Goal: Information Seeking & Learning: Learn about a topic

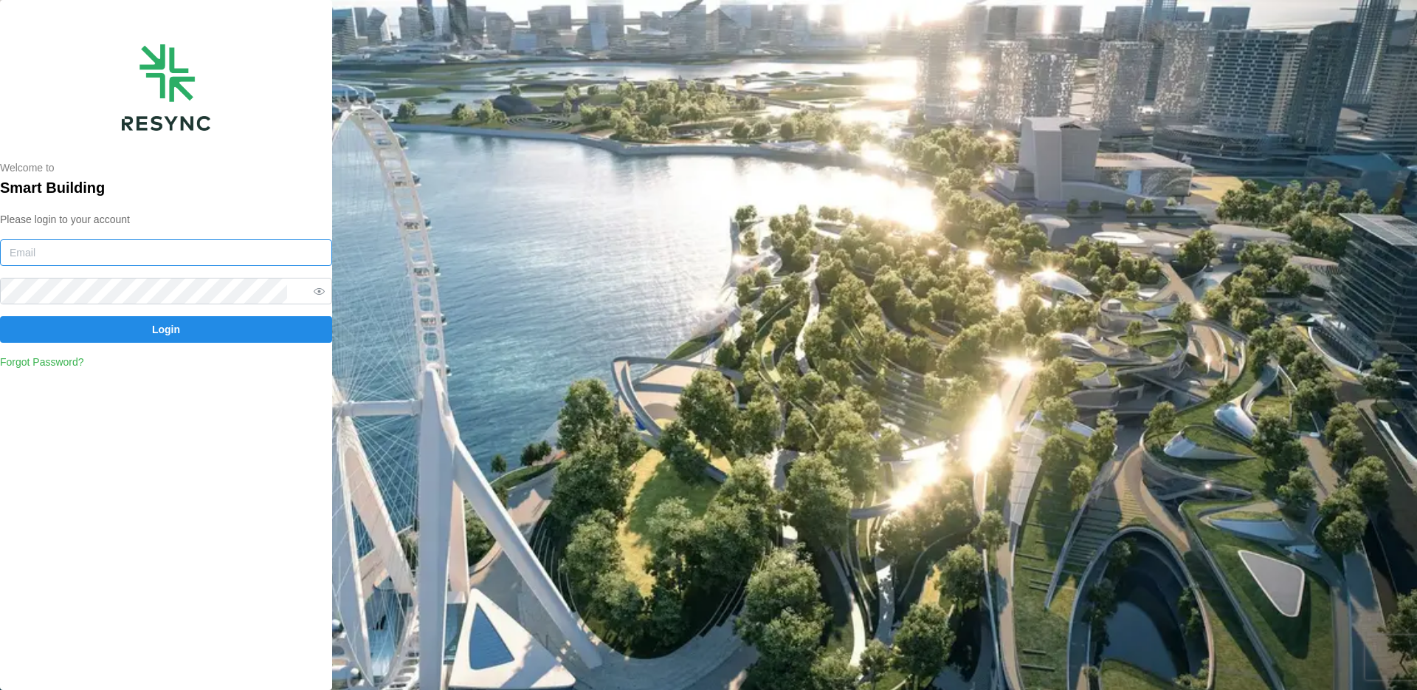
type input "huiying@resynctech.com"
click at [210, 337] on span "Login" at bounding box center [166, 329] width 304 height 25
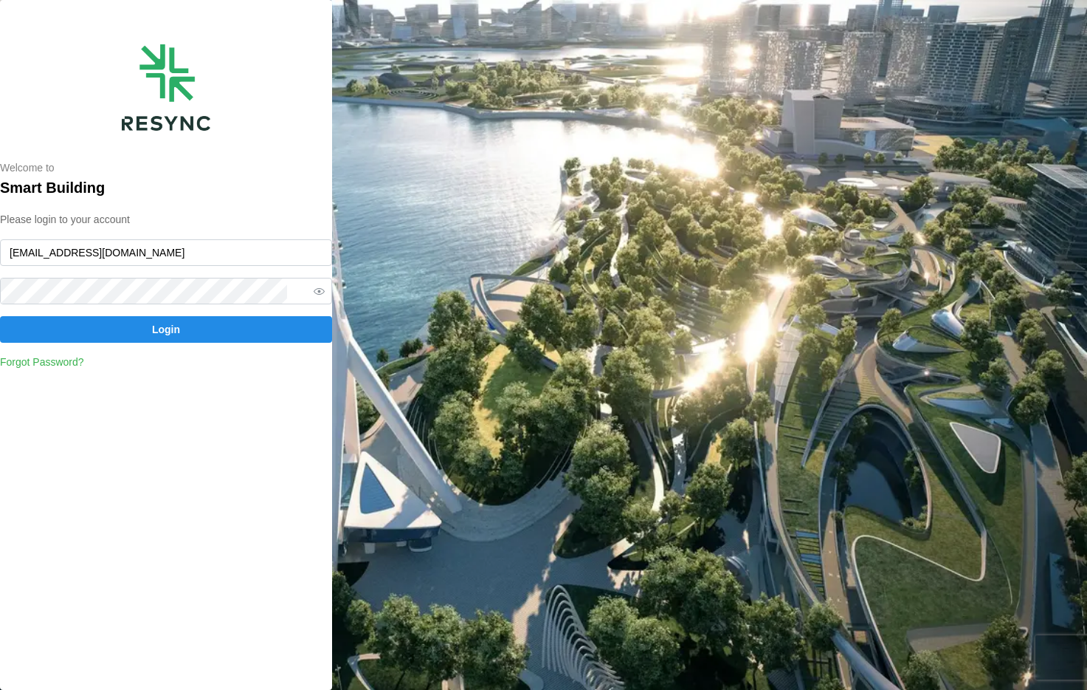
click at [128, 326] on span "Login" at bounding box center [166, 329] width 304 height 25
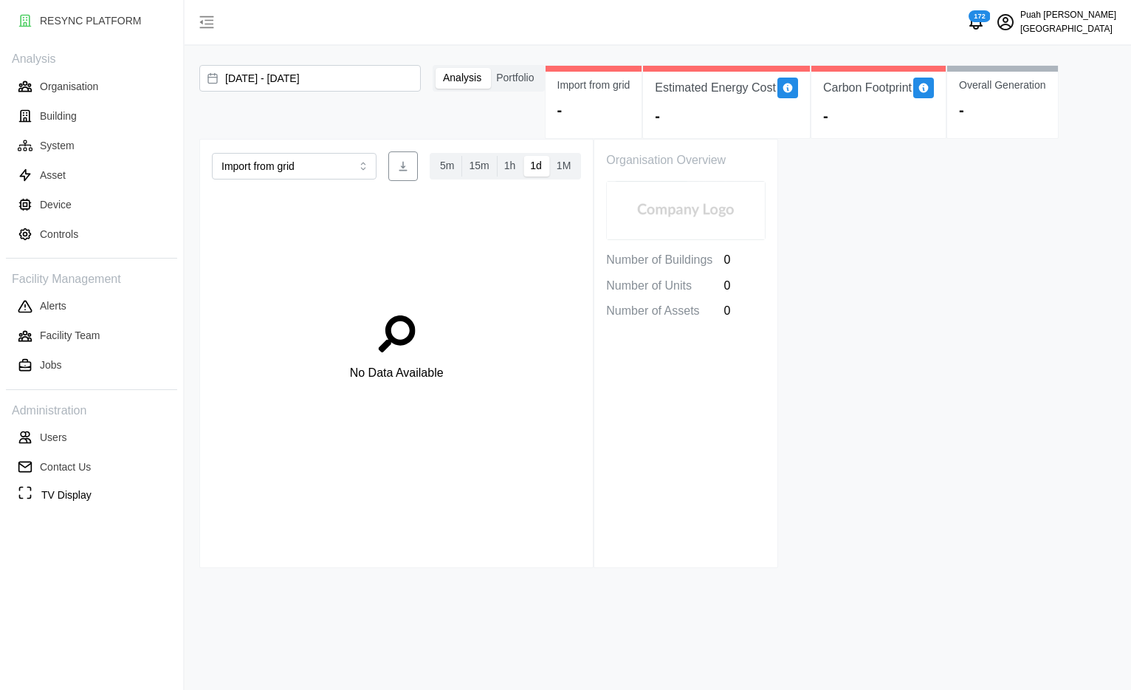
click at [1057, 22] on p "[GEOGRAPHIC_DATA]" at bounding box center [1068, 29] width 96 height 14
click at [1051, 103] on div "Logout" at bounding box center [1062, 111] width 105 height 16
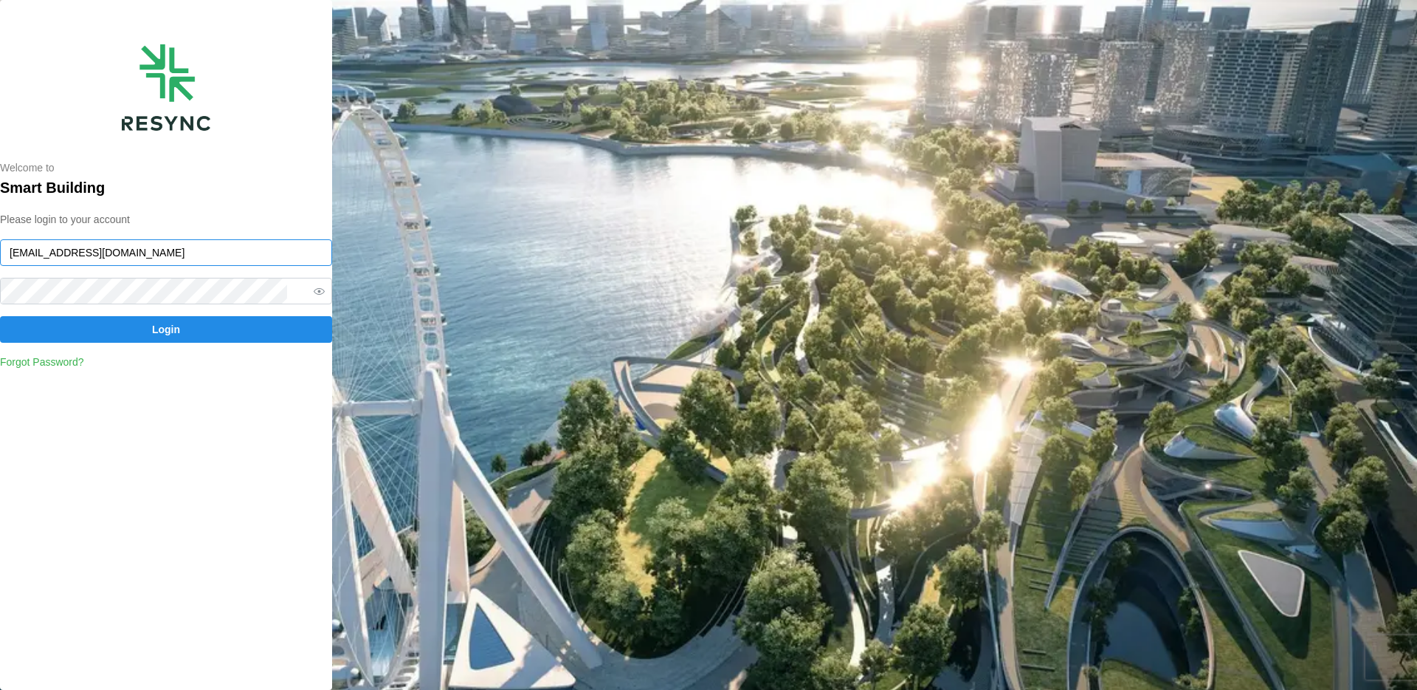
click at [173, 261] on input "huiying@resynctech.com" at bounding box center [166, 252] width 332 height 27
paste input "demo_user"
type input "demo_user@resynctech.com"
click at [155, 324] on span "Login" at bounding box center [166, 329] width 28 height 25
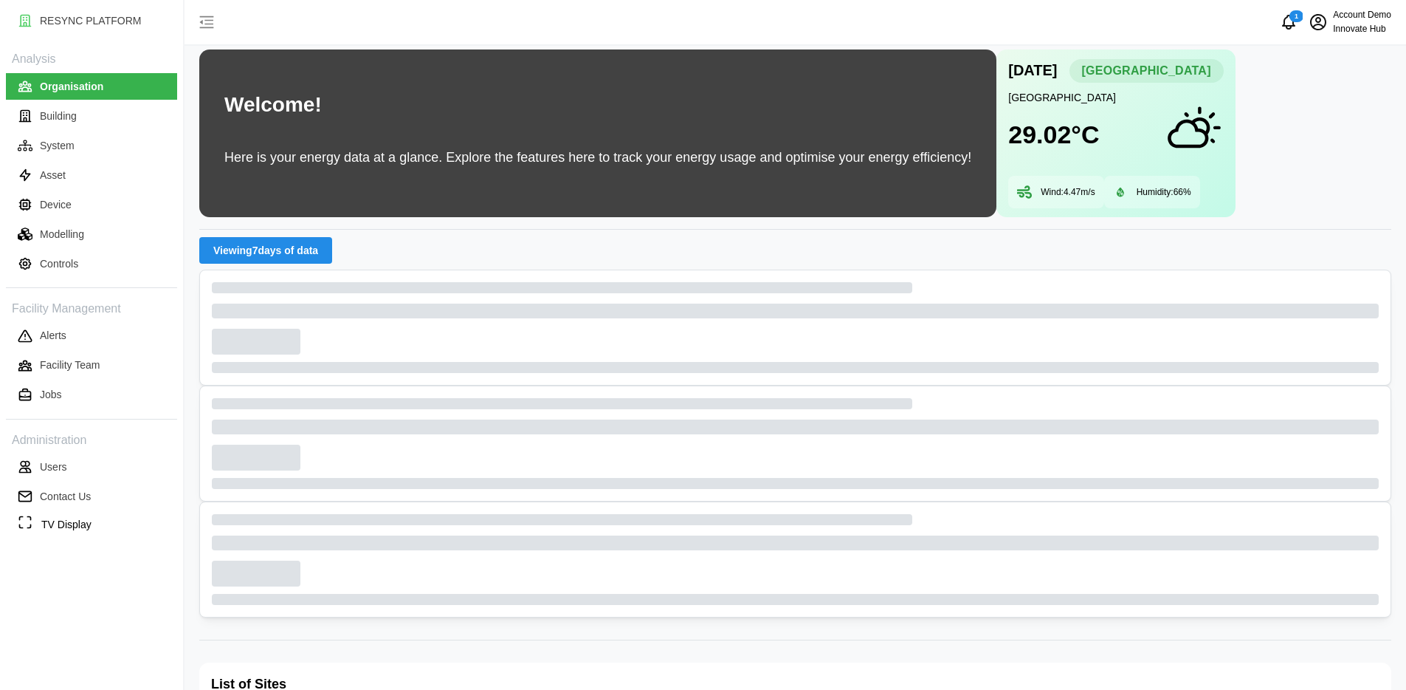
scroll to position [18, 0]
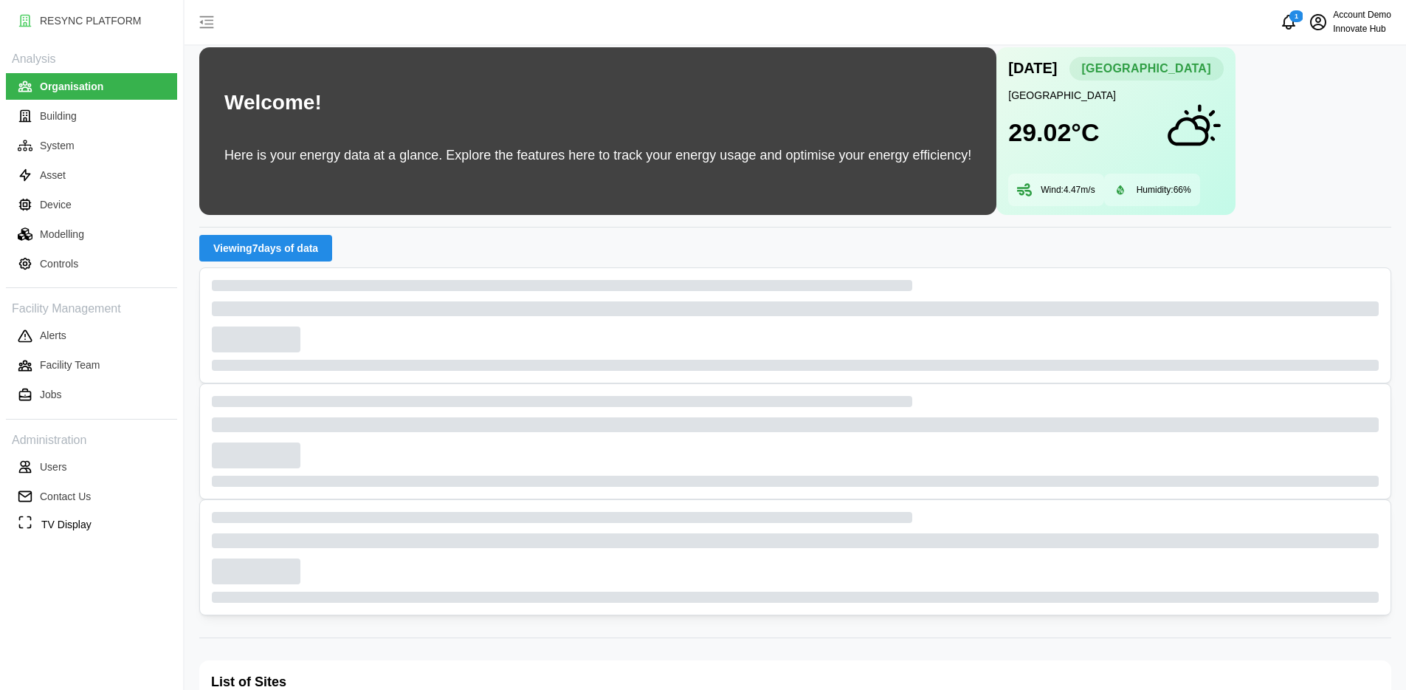
click at [277, 251] on span "Viewing 7 days of data" at bounding box center [265, 247] width 105 height 25
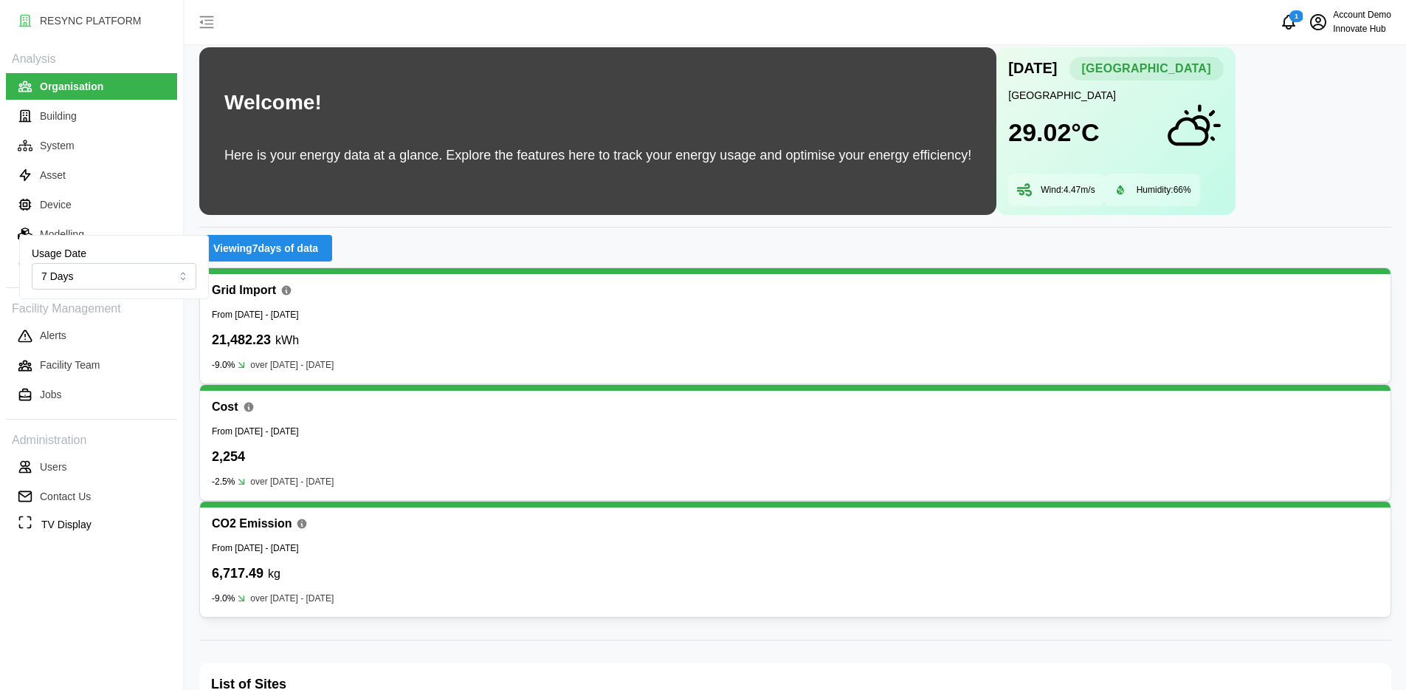
click at [277, 251] on span "Viewing 7 days of data" at bounding box center [265, 247] width 105 height 25
click at [72, 111] on p "Building" at bounding box center [58, 116] width 37 height 15
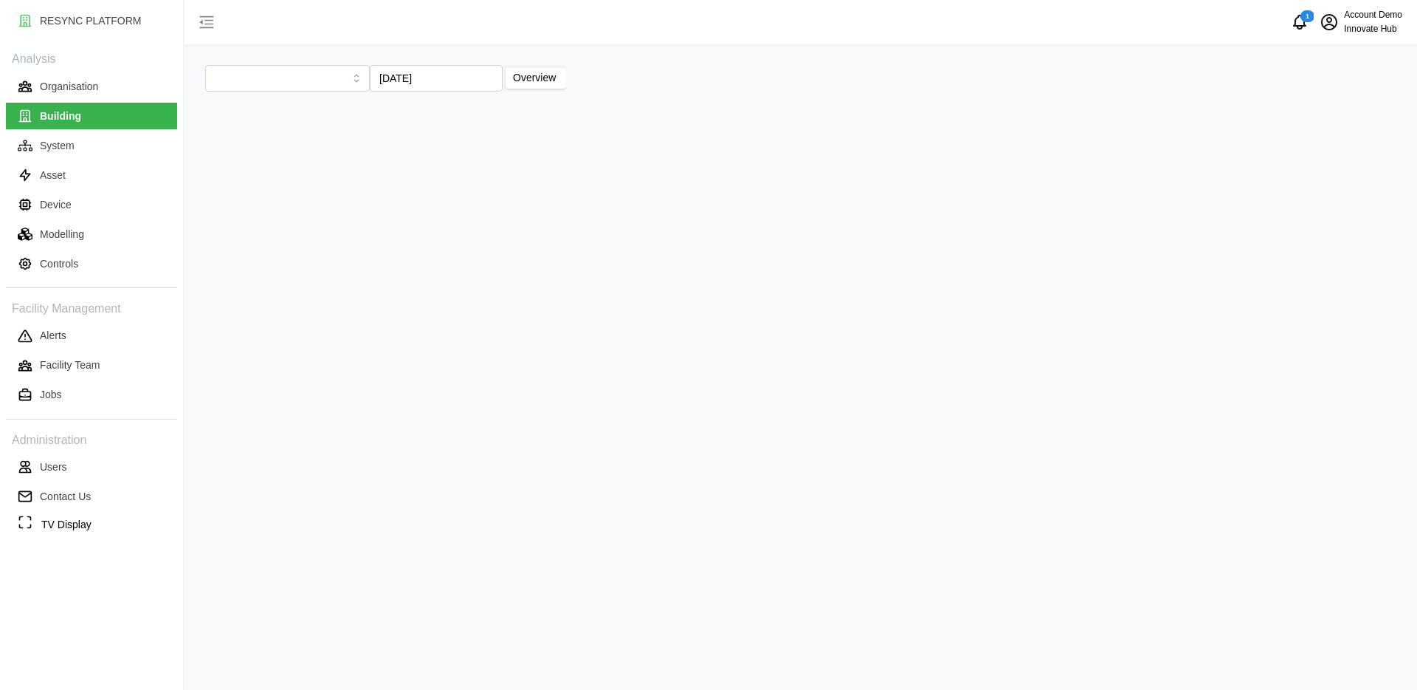
type input "bldg15"
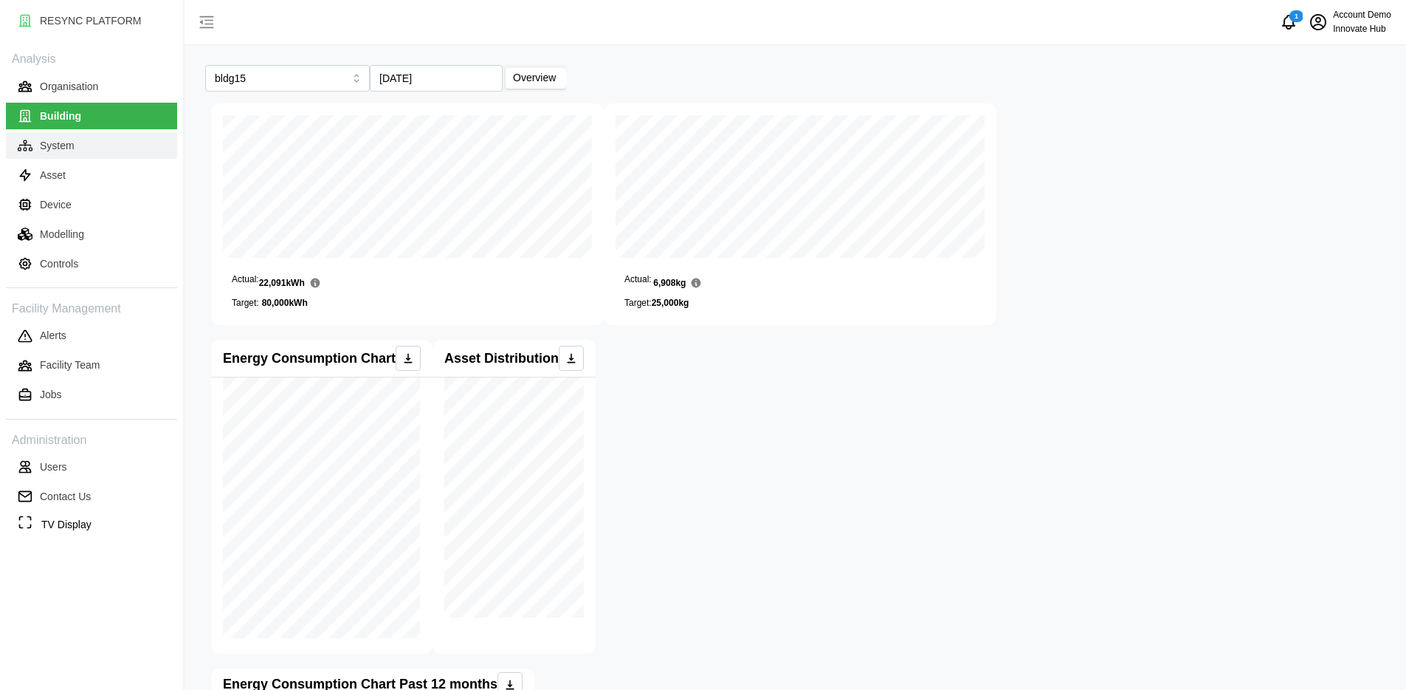
click at [114, 139] on button "System" at bounding box center [91, 145] width 171 height 27
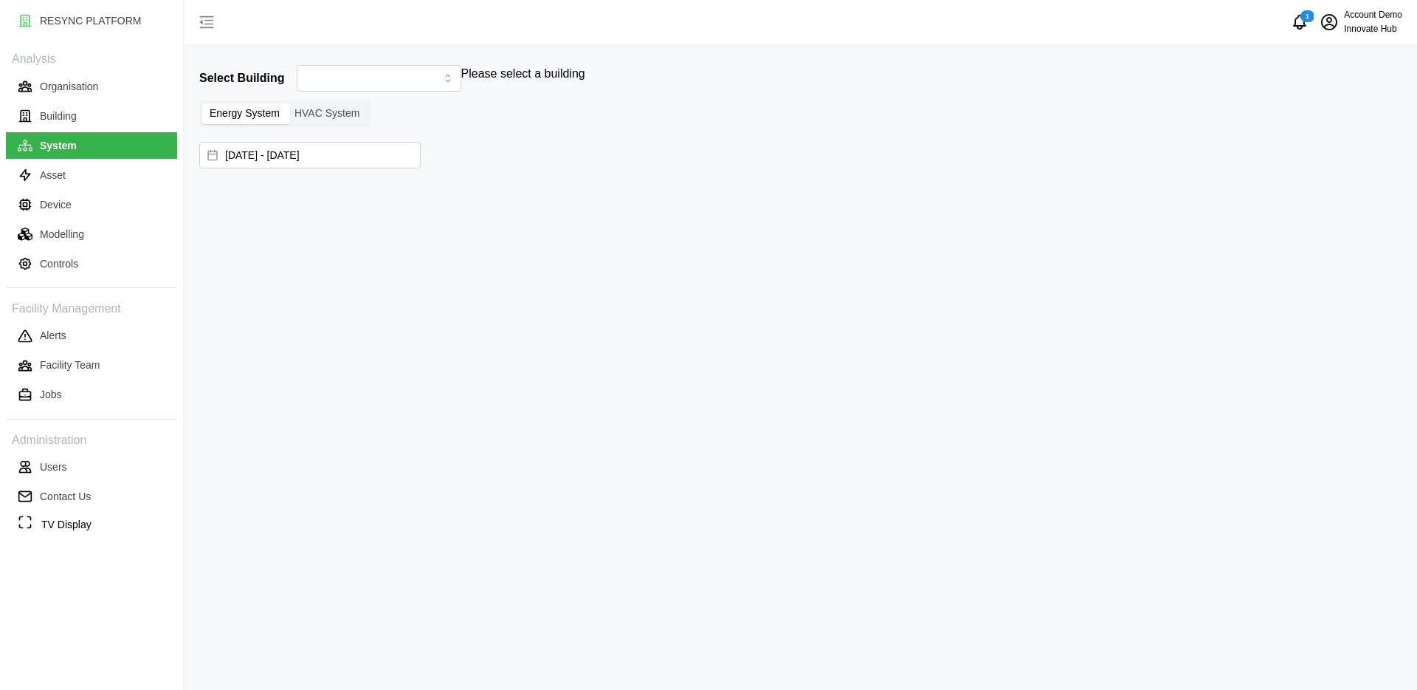
type input "bldg15"
click at [317, 116] on span "HVAC System" at bounding box center [327, 113] width 65 height 12
click at [287, 103] on input "HVAC System" at bounding box center [287, 103] width 0 height 0
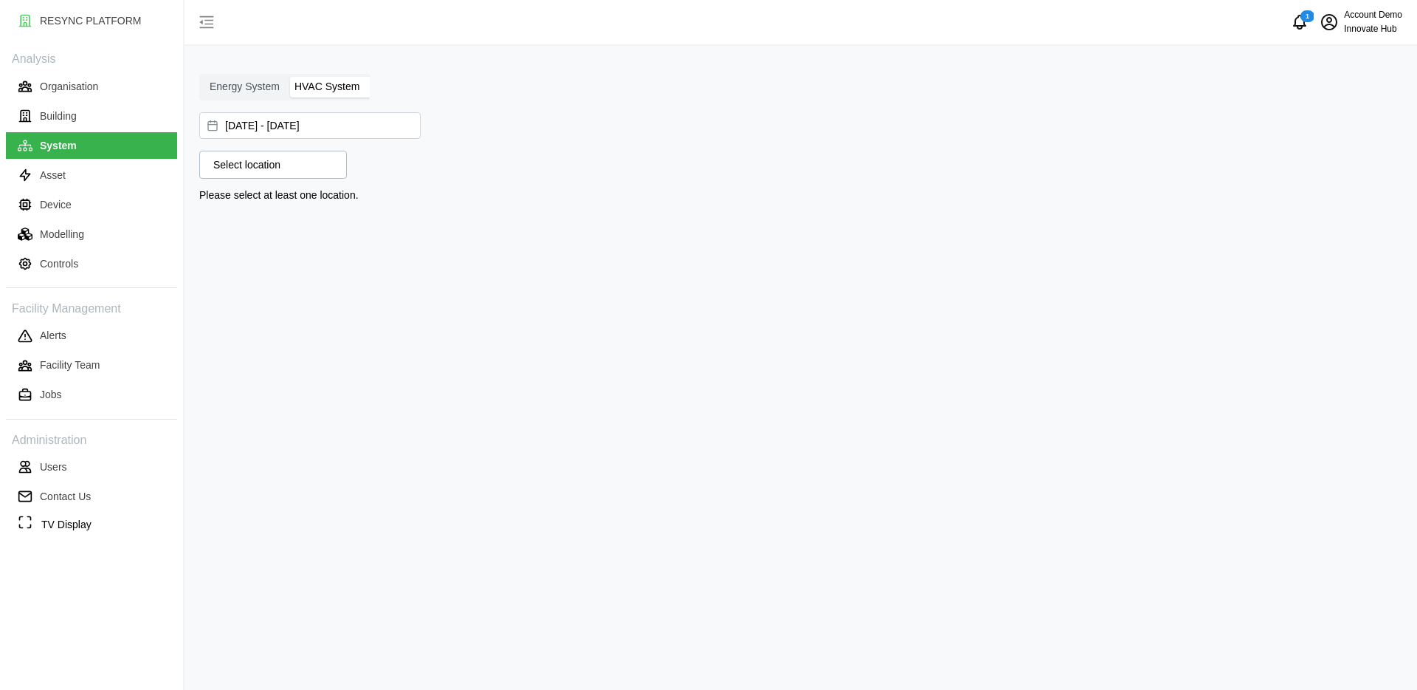
click at [258, 175] on div "Select location" at bounding box center [273, 165] width 148 height 28
click at [235, 228] on span "Select ABC Site" at bounding box center [233, 228] width 10 height 10
click at [225, 224] on div "ABC Site" at bounding box center [329, 228] width 232 height 18
click at [216, 227] on icon at bounding box center [219, 227] width 12 height 12
click at [247, 247] on span "Select bldg15" at bounding box center [245, 246] width 10 height 10
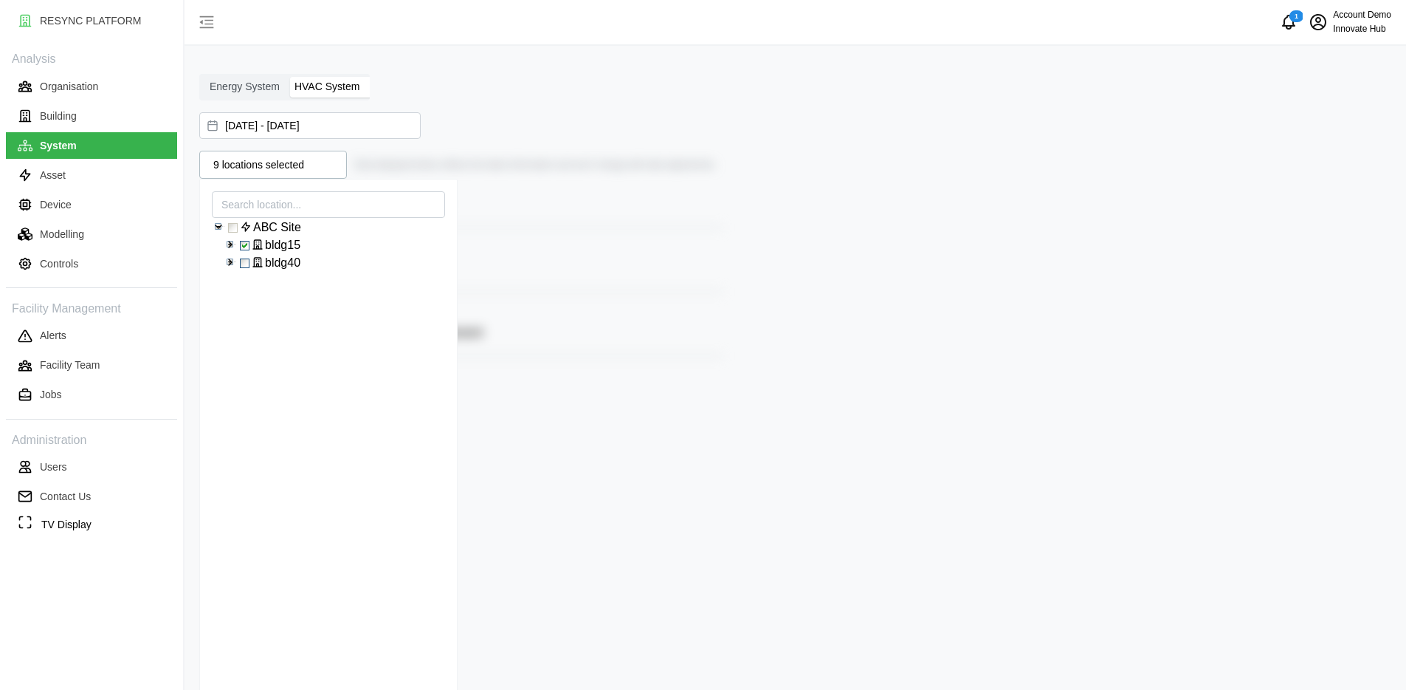
click at [566, 115] on div "[DATE] - [DATE]" at bounding box center [787, 125] width 1177 height 27
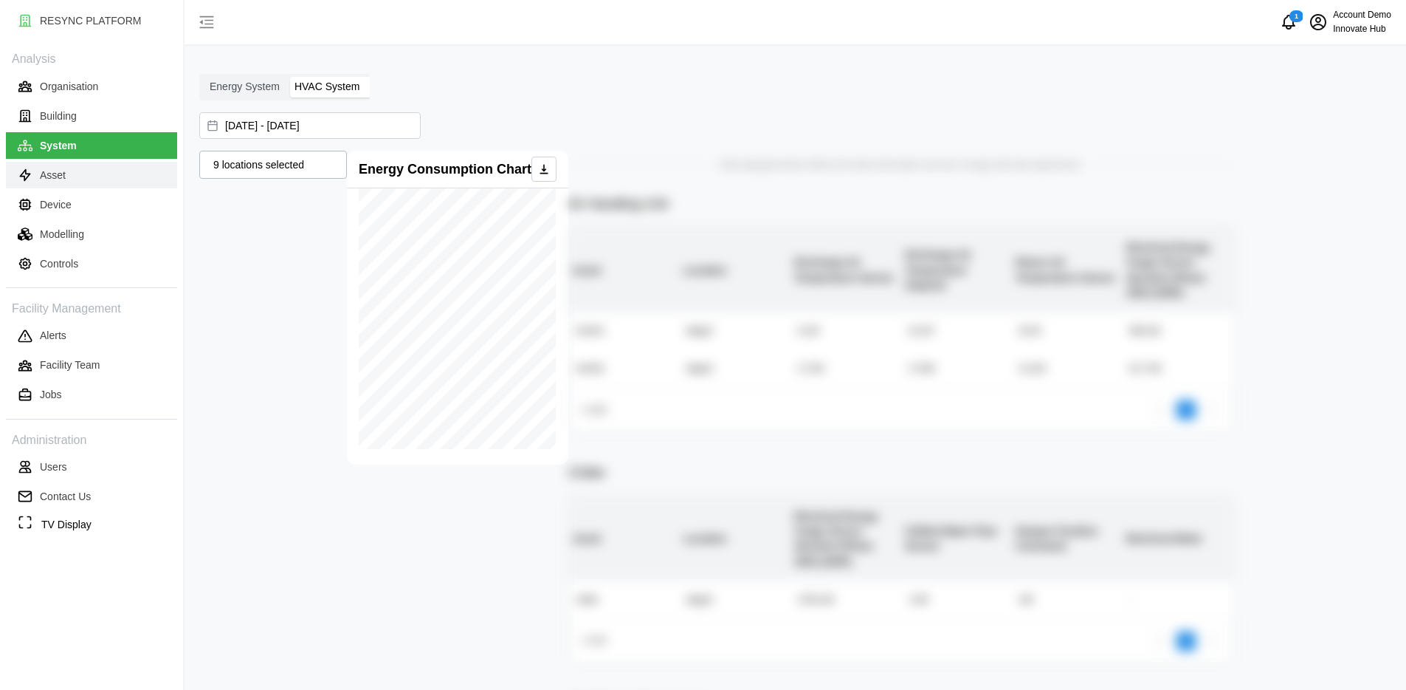
click at [84, 177] on button "Asset" at bounding box center [91, 175] width 171 height 27
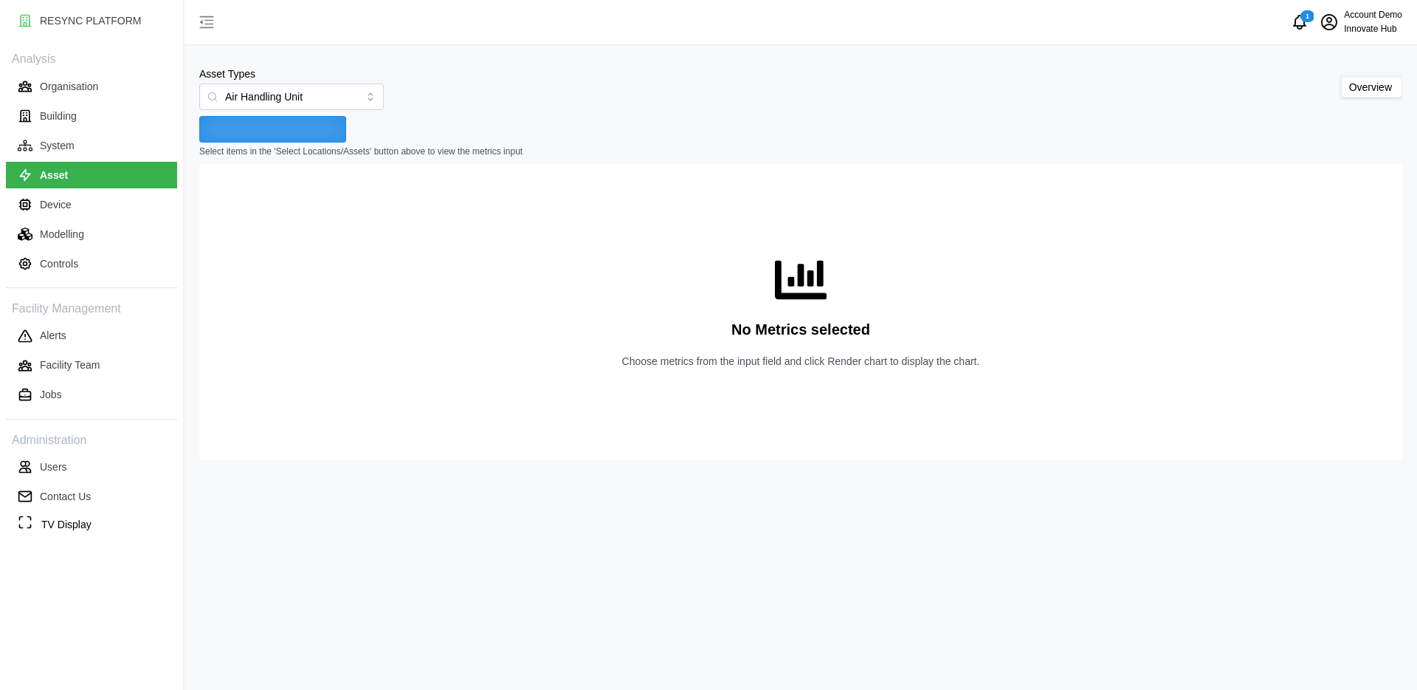
type input "Air Handling Unit"
click at [316, 129] on span "Select Locations/Assets" at bounding box center [272, 129] width 119 height 25
click at [219, 195] on polyline at bounding box center [218, 193] width 3 height 6
click at [242, 212] on span "Select bldg15" at bounding box center [245, 212] width 10 height 10
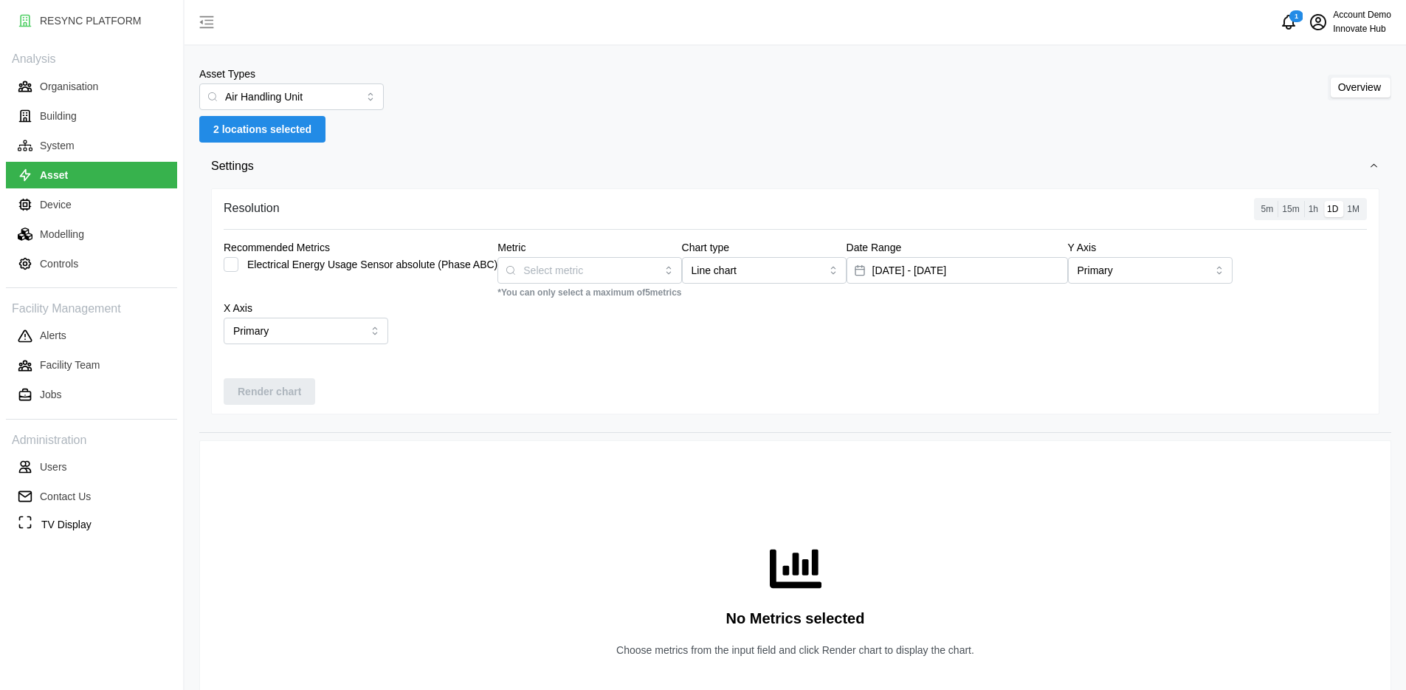
click at [574, 129] on div "Asset Types Air Handling Unit Overview 2 locations selected Settings Resolution…" at bounding box center [796, 387] width 1222 height 775
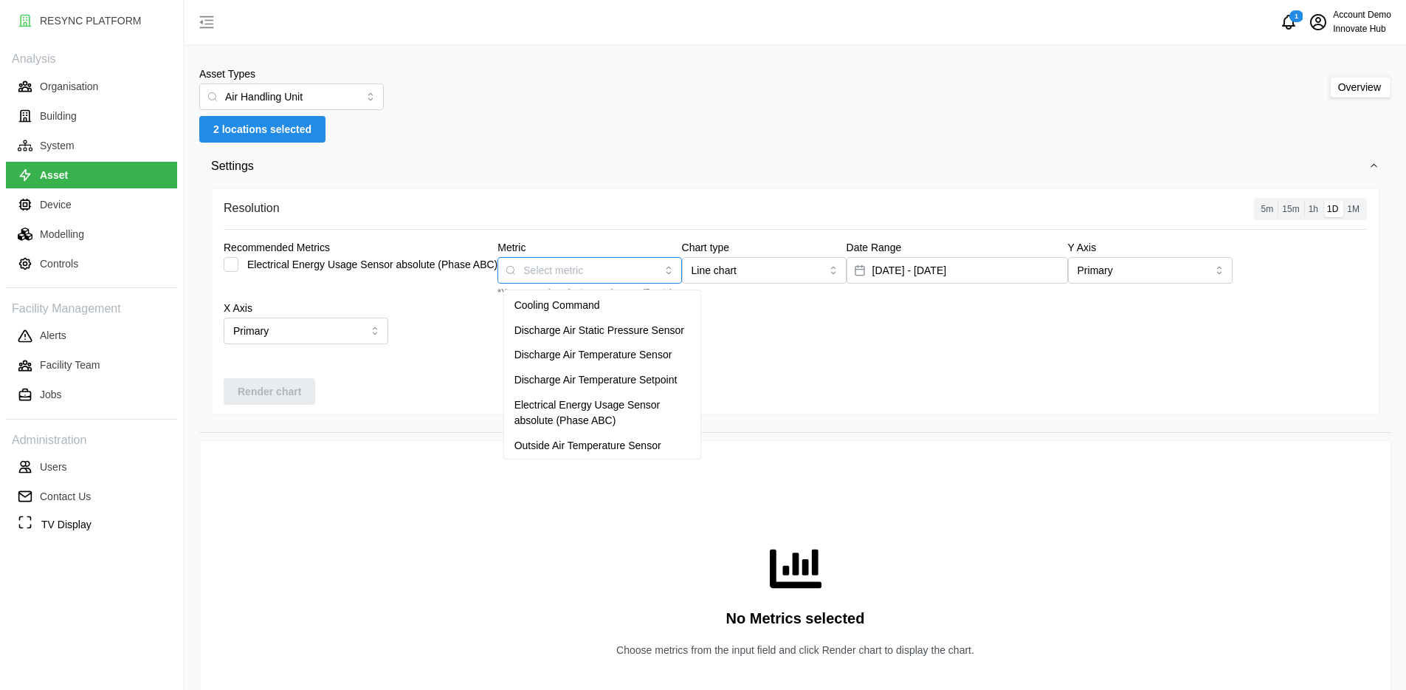
click at [591, 269] on input "Metric" at bounding box center [589, 269] width 132 height 16
click at [602, 331] on span "Discharge Air Static Pressure Sensor" at bounding box center [600, 331] width 170 height 16
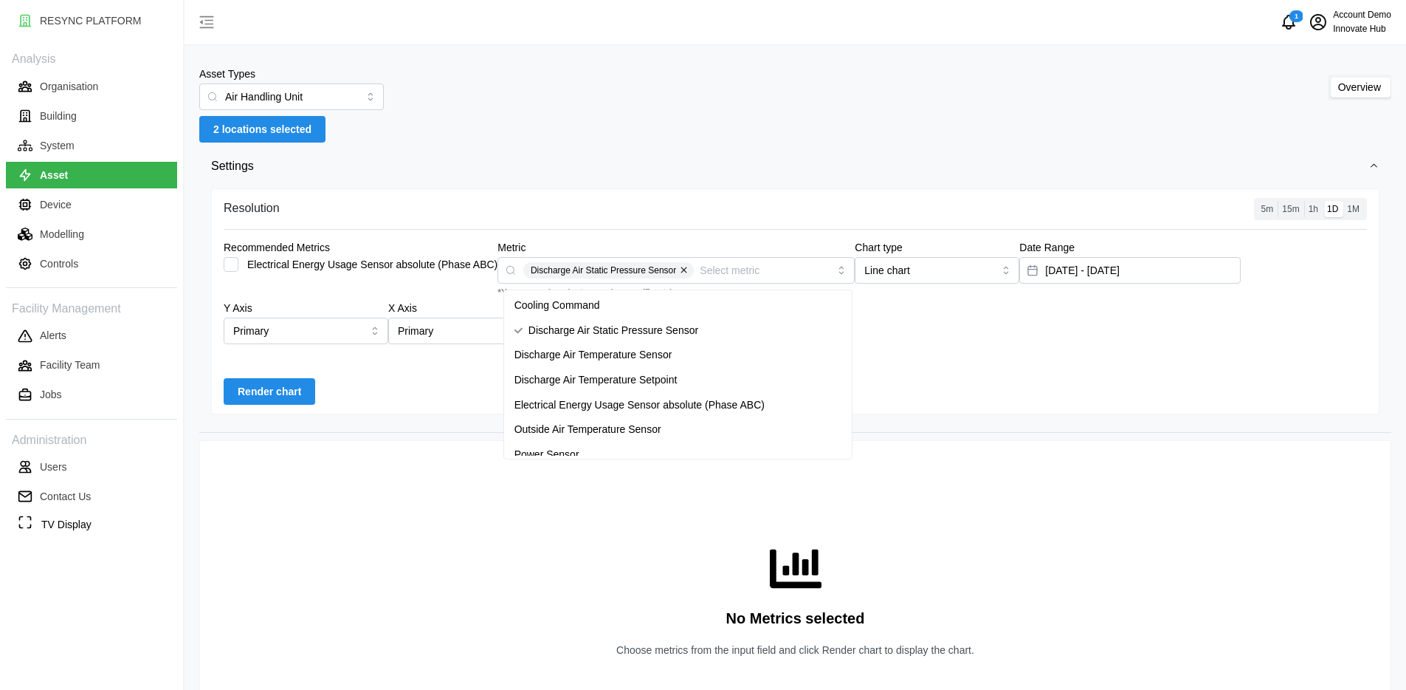
click at [637, 121] on div "Asset Types Air Handling Unit Overview 2 locations selected Settings Resolution…" at bounding box center [796, 387] width 1222 height 775
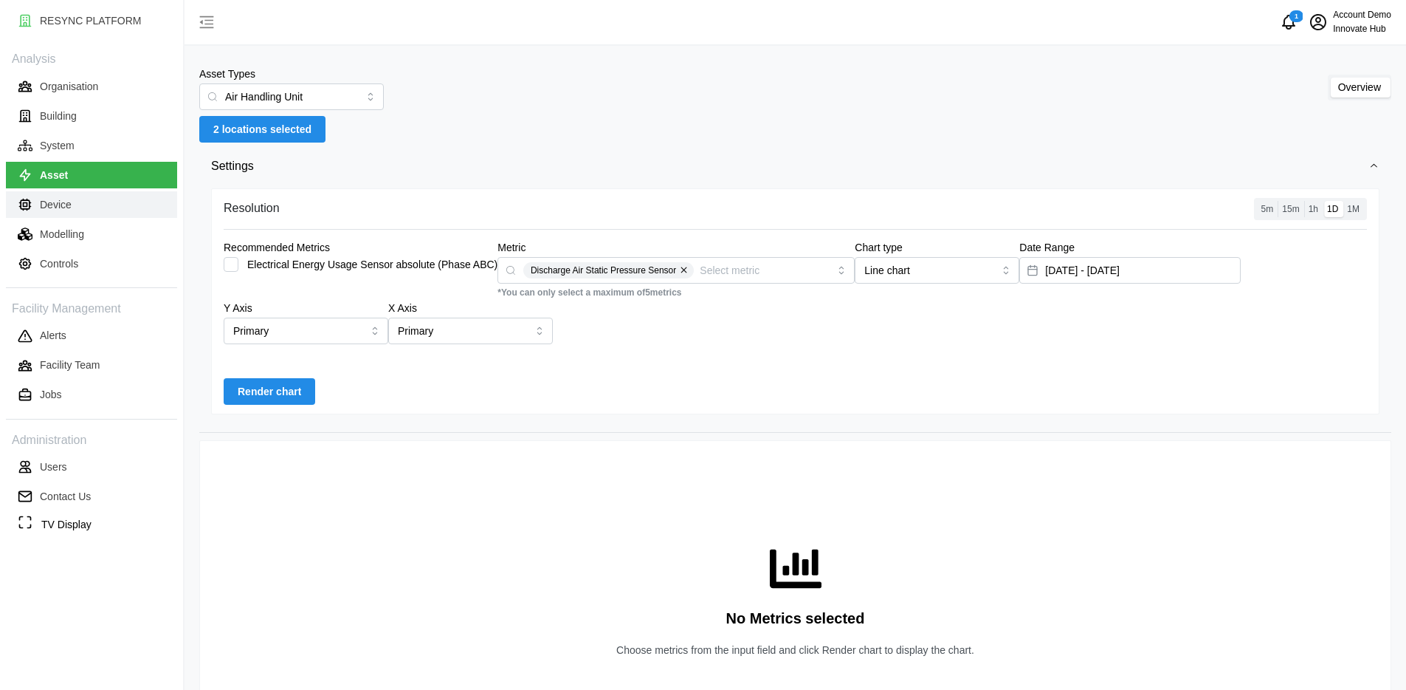
click at [86, 212] on button "Device" at bounding box center [91, 204] width 171 height 27
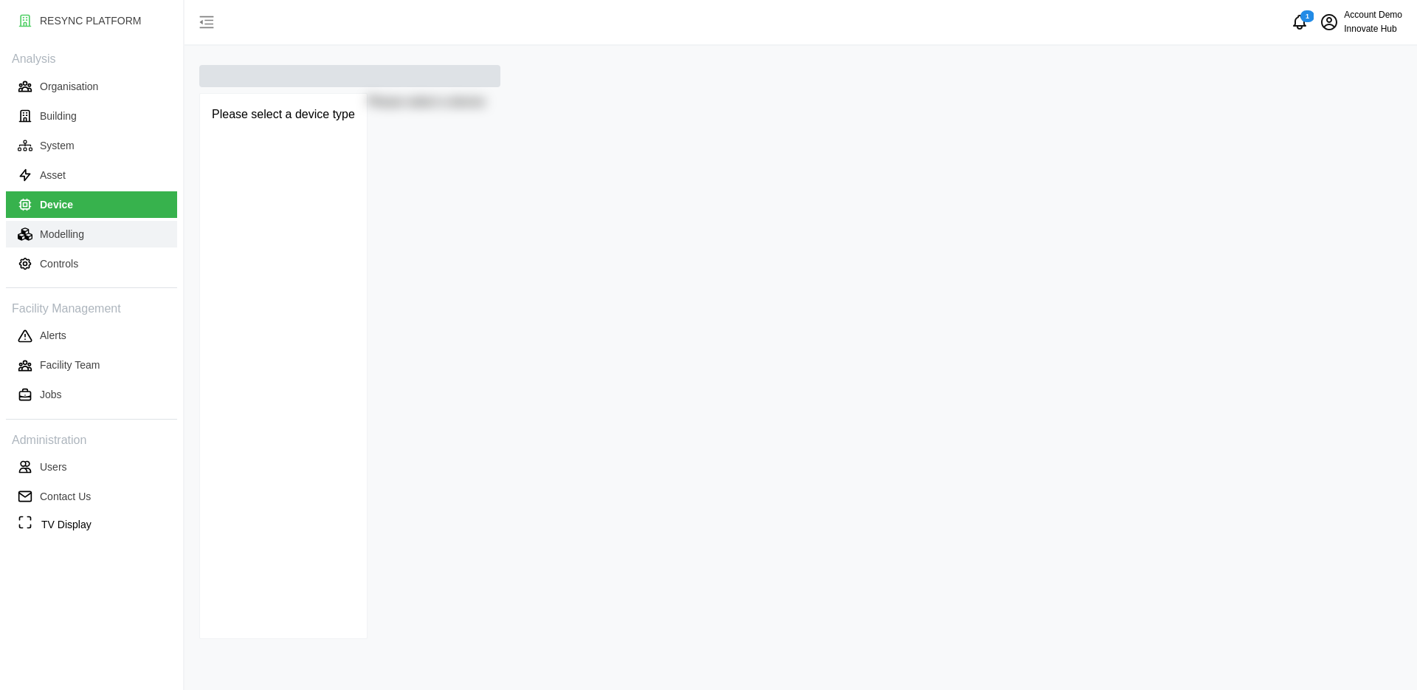
click at [78, 234] on p "Modelling" at bounding box center [62, 234] width 44 height 15
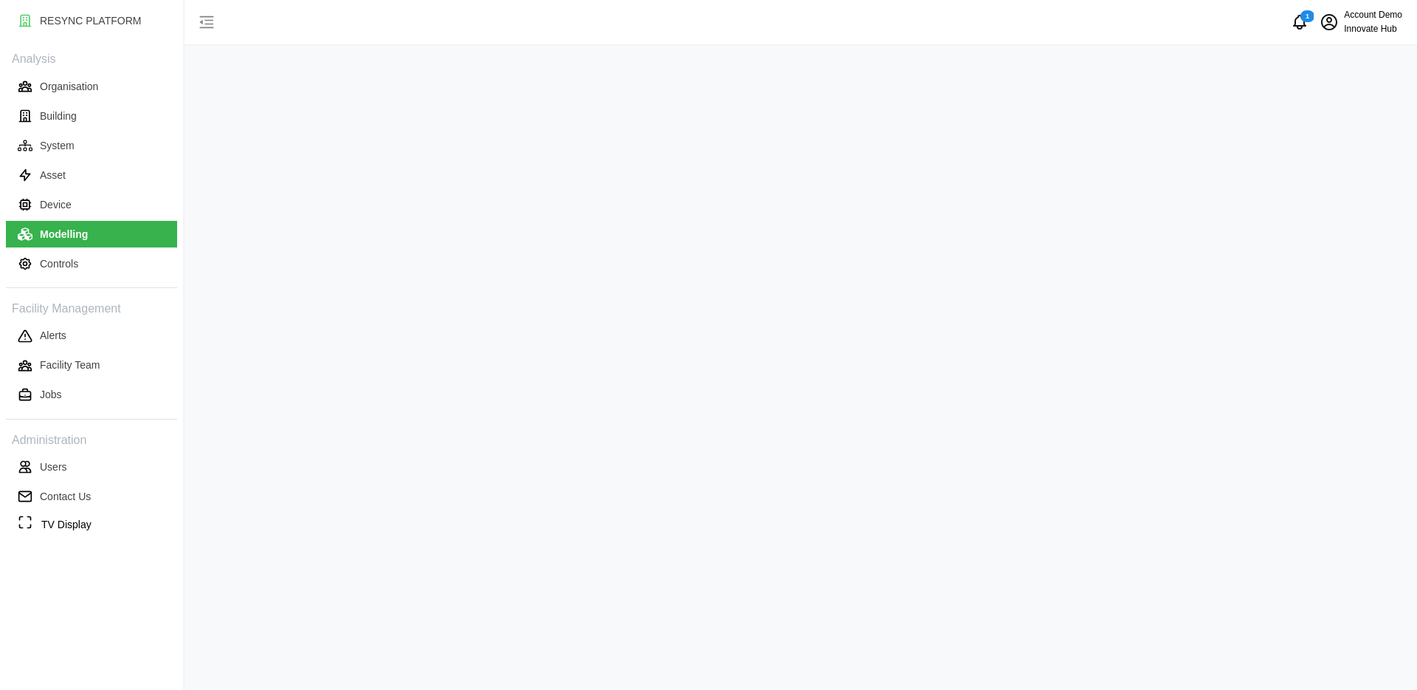
click at [125, 238] on button "Modelling" at bounding box center [91, 234] width 171 height 27
click at [71, 259] on p "Controls" at bounding box center [59, 263] width 38 height 15
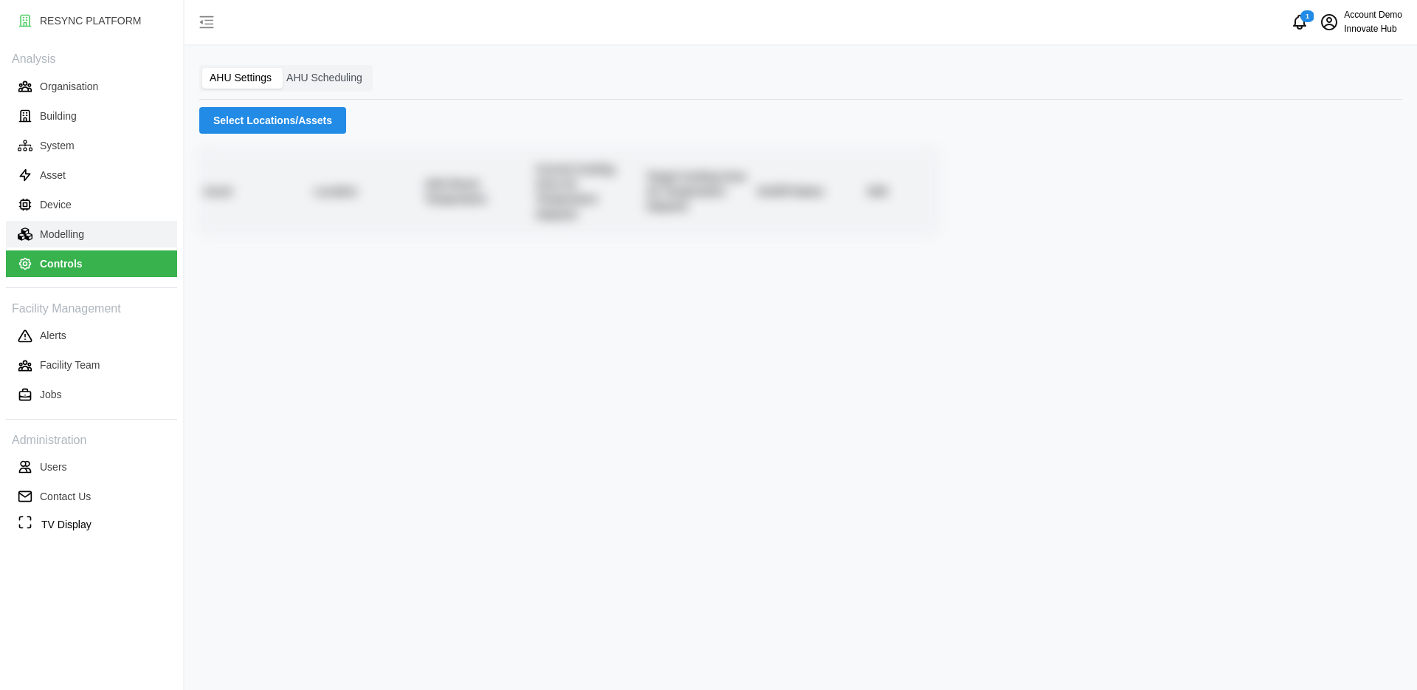
click at [97, 242] on button "Modelling" at bounding box center [91, 234] width 171 height 27
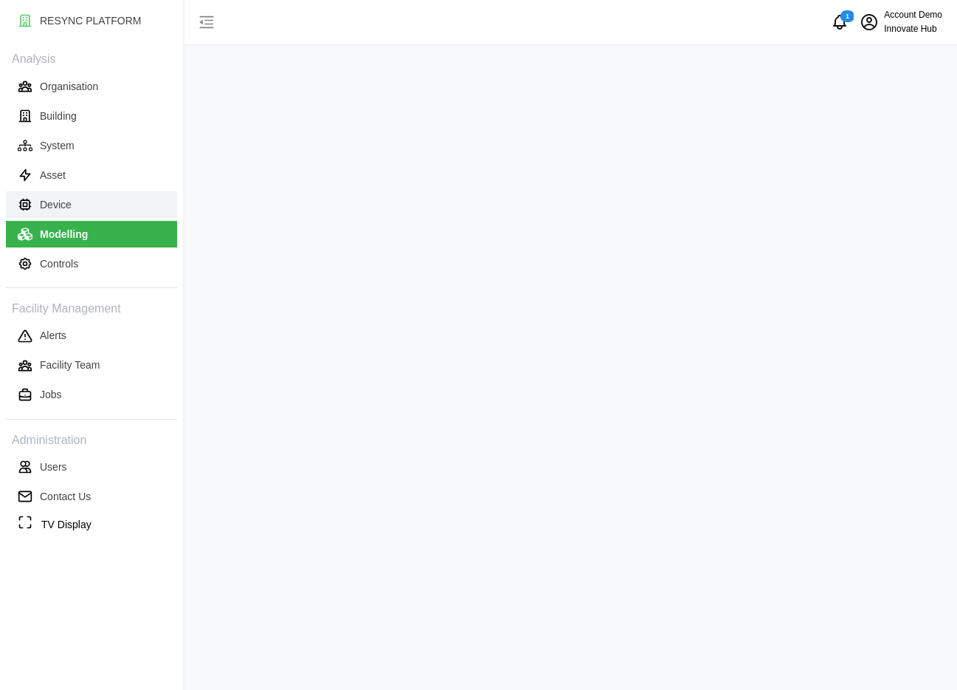
click at [157, 207] on button "Device" at bounding box center [91, 204] width 171 height 27
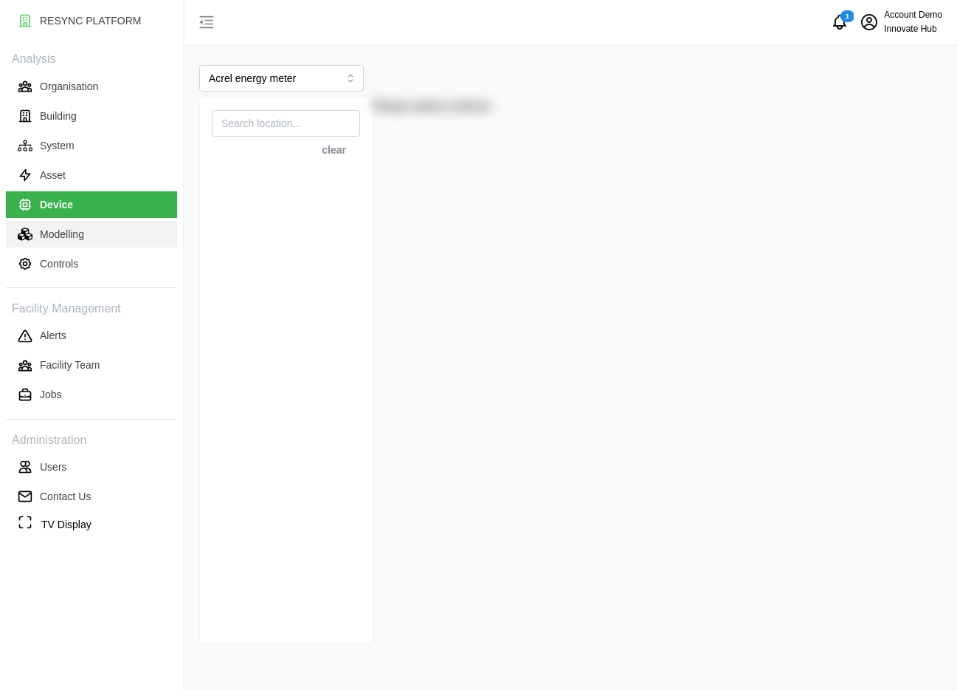
click at [137, 233] on button "Modelling" at bounding box center [91, 234] width 171 height 27
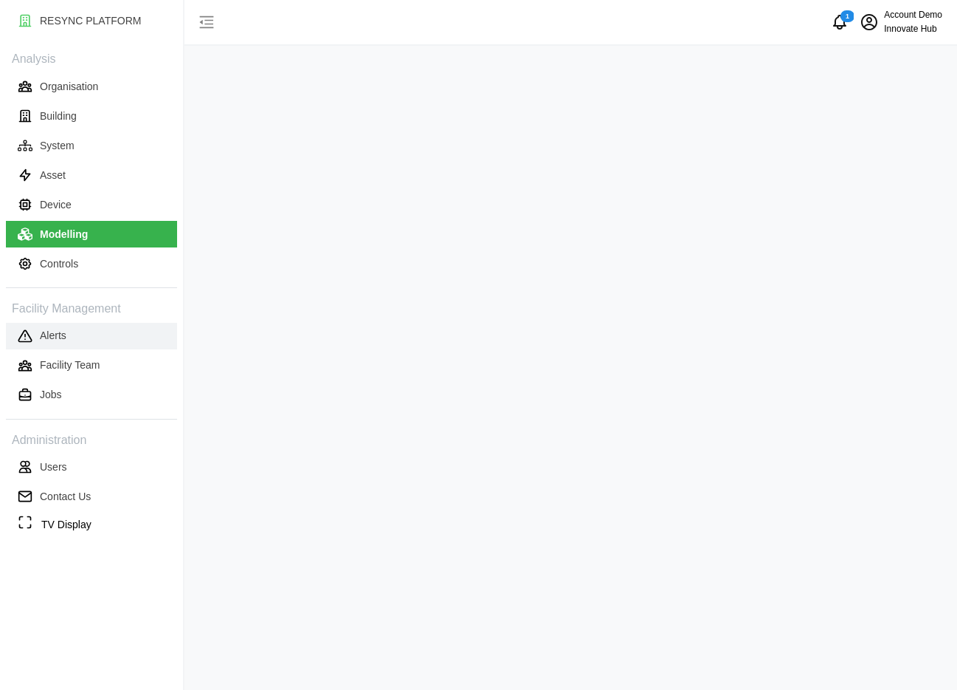
click at [59, 326] on button "Alerts" at bounding box center [91, 336] width 171 height 27
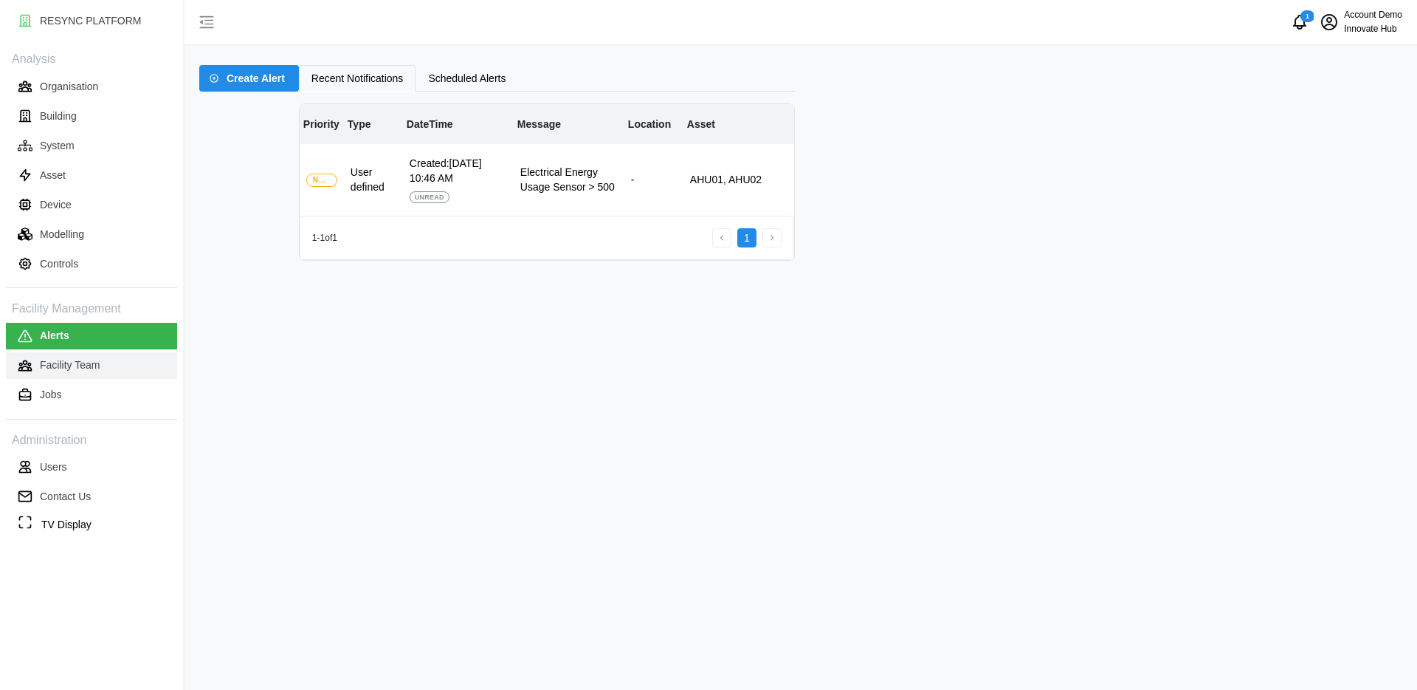
click at [69, 377] on button "Facility Team" at bounding box center [91, 365] width 171 height 27
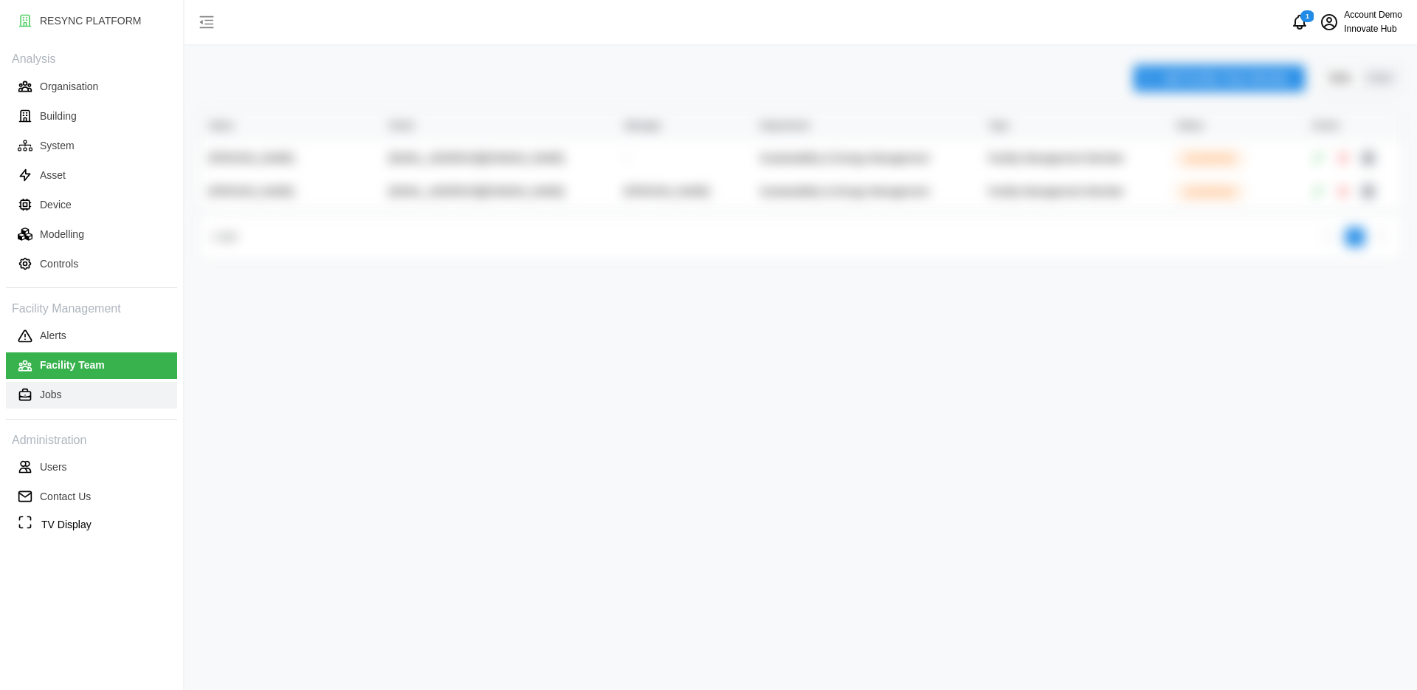
click at [74, 401] on button "Jobs" at bounding box center [91, 395] width 171 height 27
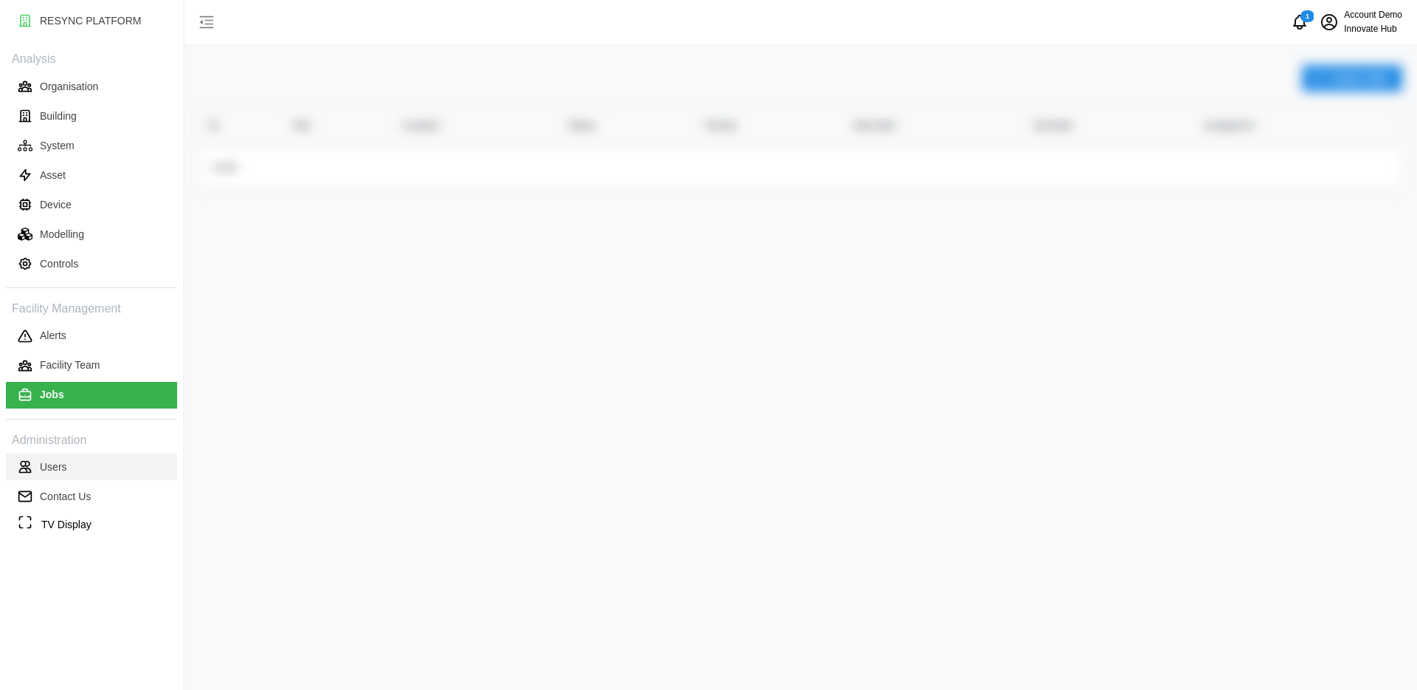
click at [58, 461] on p "Users" at bounding box center [53, 466] width 27 height 15
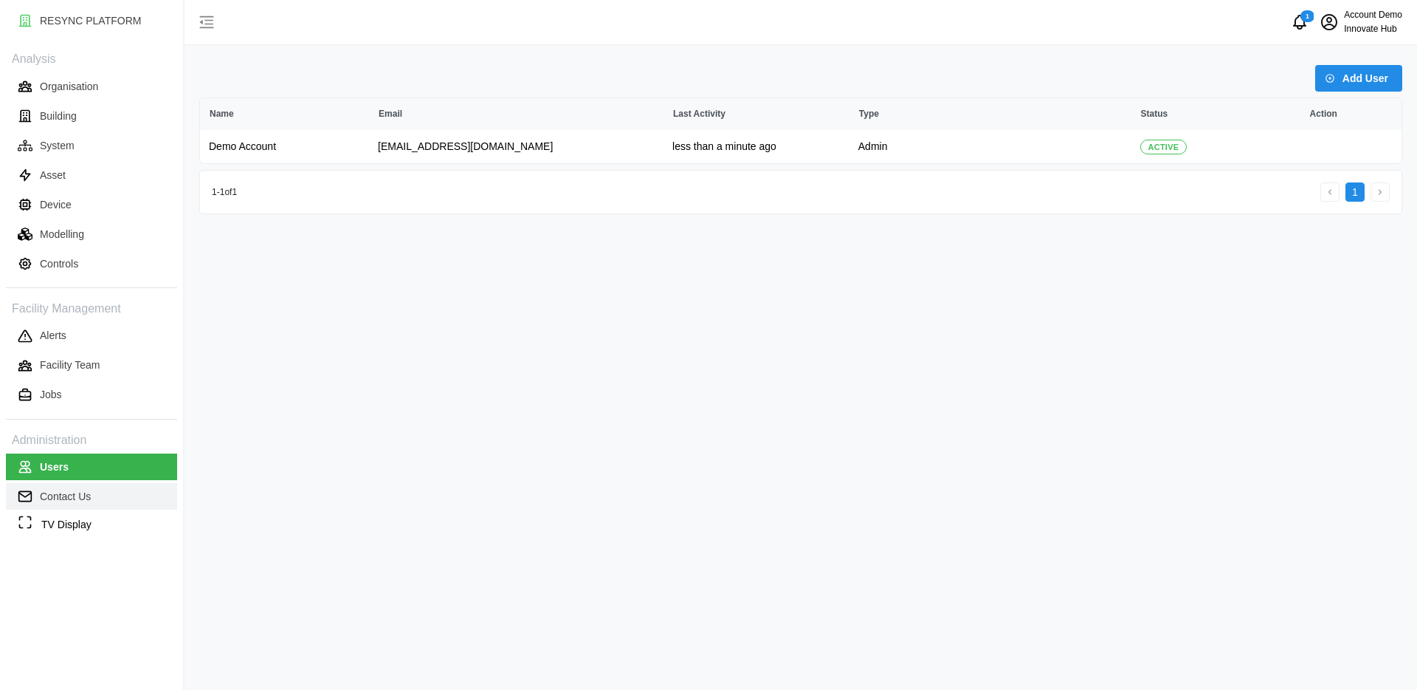
click at [58, 484] on button "Contact Us" at bounding box center [91, 496] width 171 height 27
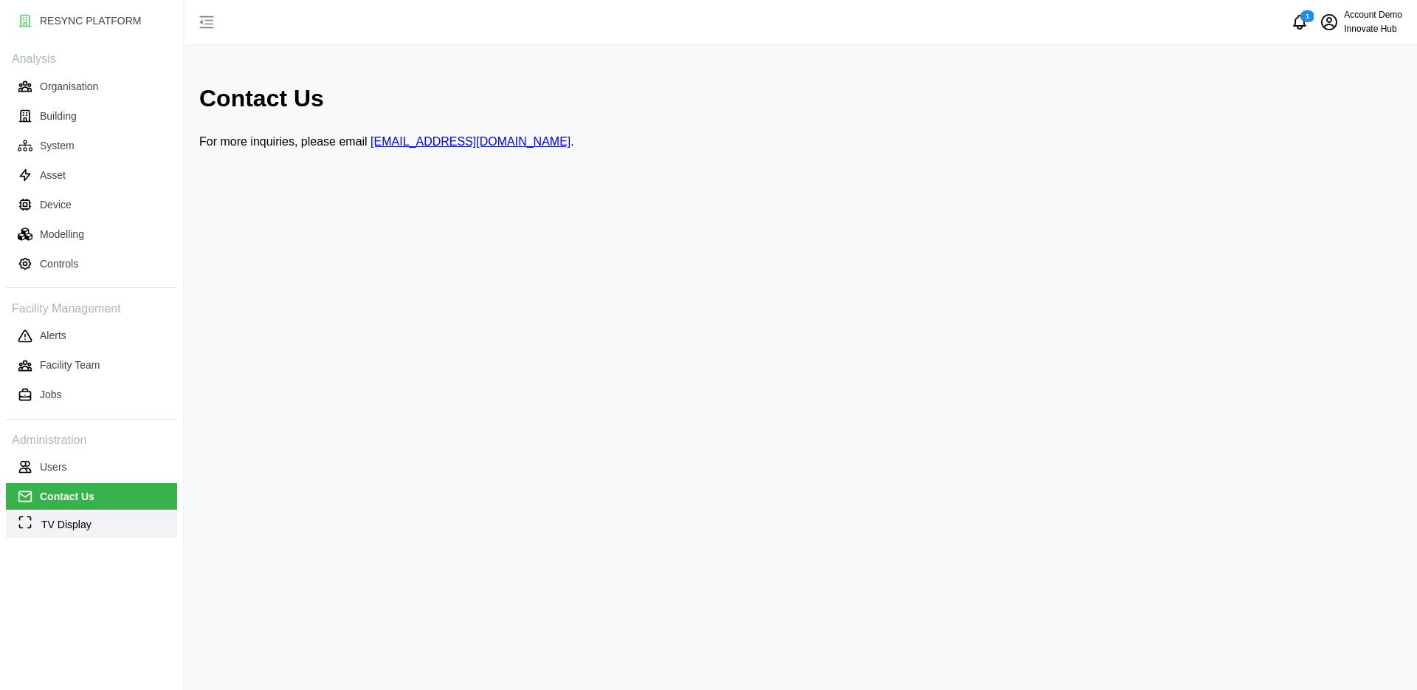
click at [60, 527] on p "TV Display" at bounding box center [66, 525] width 50 height 16
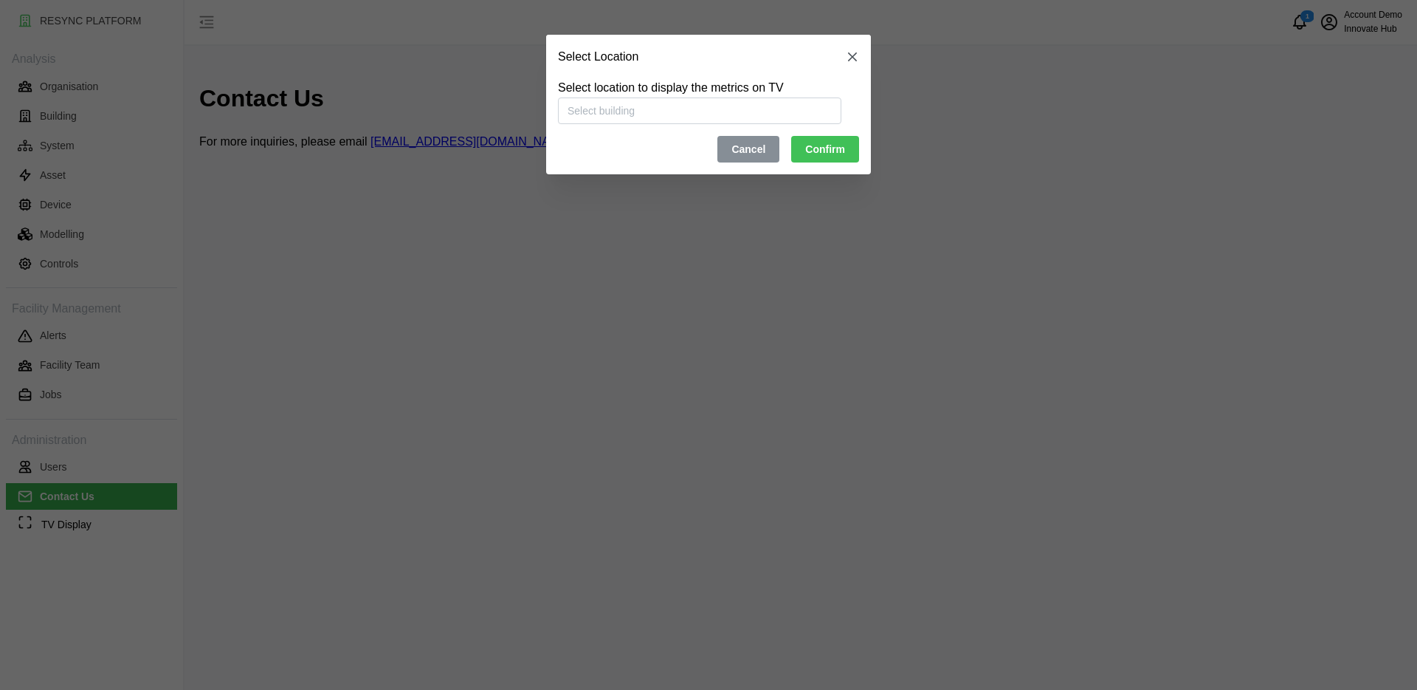
click at [857, 60] on icon "button" at bounding box center [852, 56] width 15 height 15
